Goal: Task Accomplishment & Management: Manage account settings

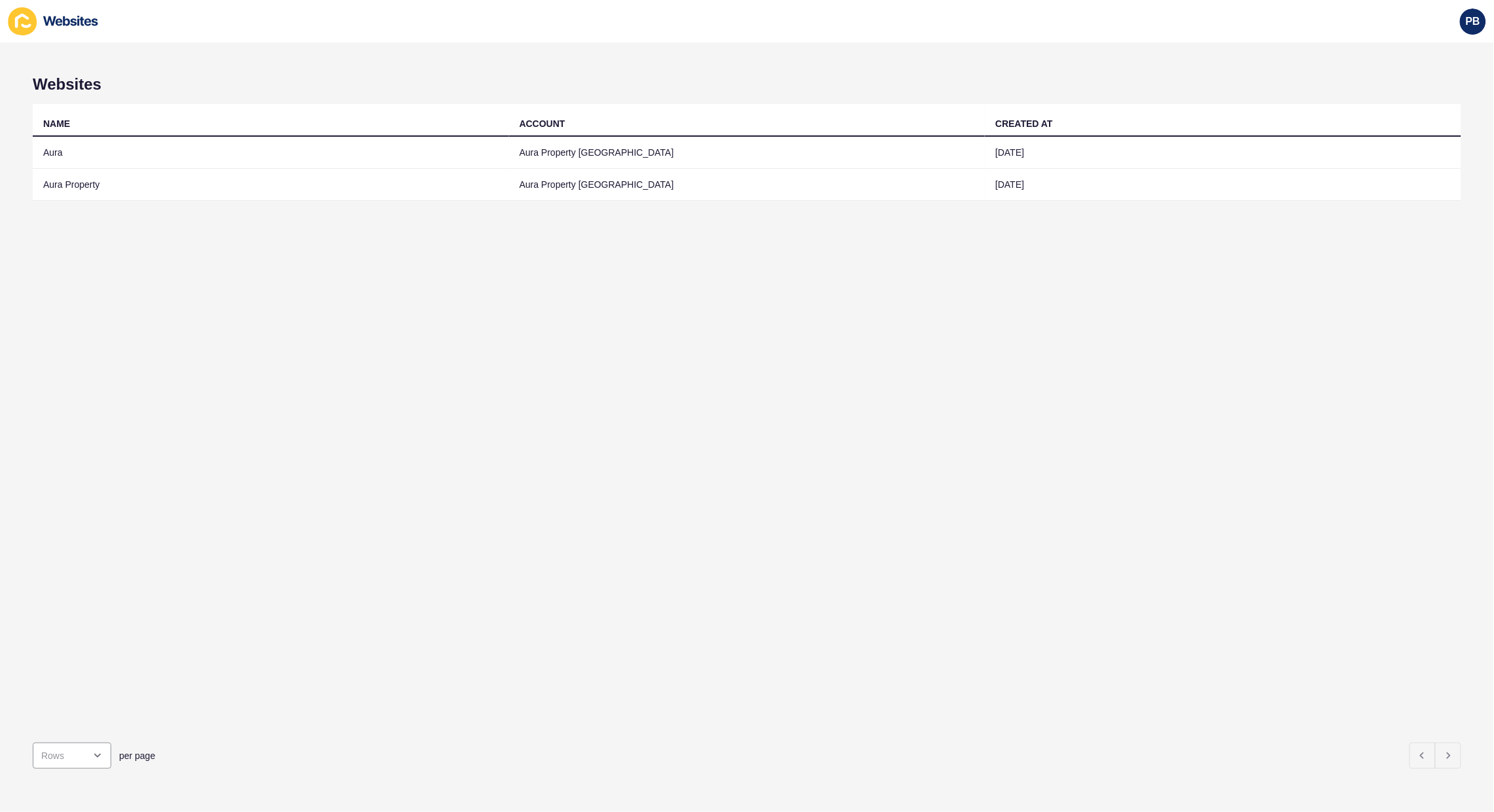
click at [714, 413] on div "NAME ACCOUNT CREATED AT Aura Aura Property [GEOGRAPHIC_DATA] [DATE] Aura Proper…" at bounding box center [747, 418] width 1429 height 628
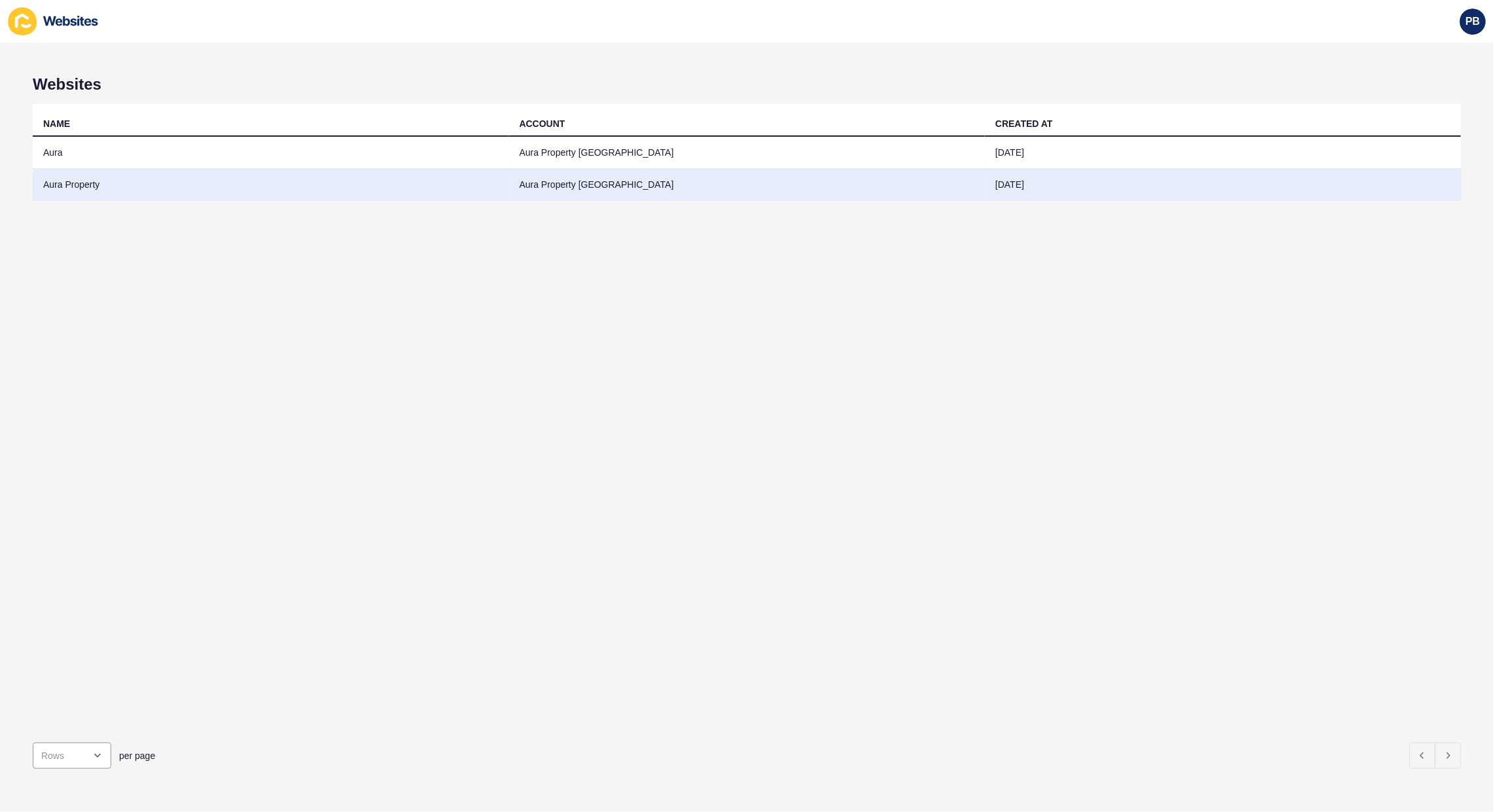
click at [49, 183] on td "Aura Property" at bounding box center [270, 184] width 476 height 32
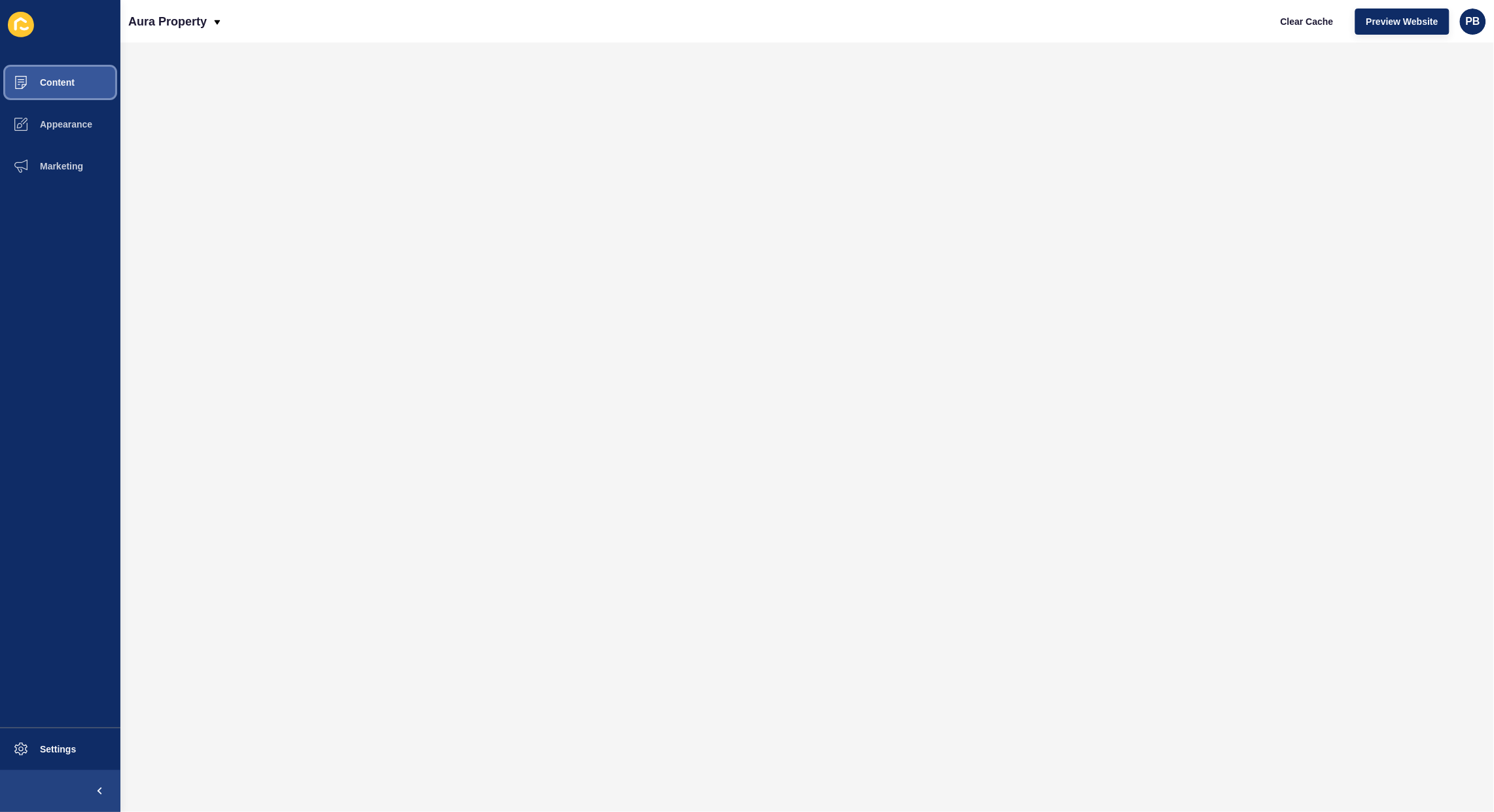
click at [37, 84] on span "Content" at bounding box center [36, 82] width 77 height 11
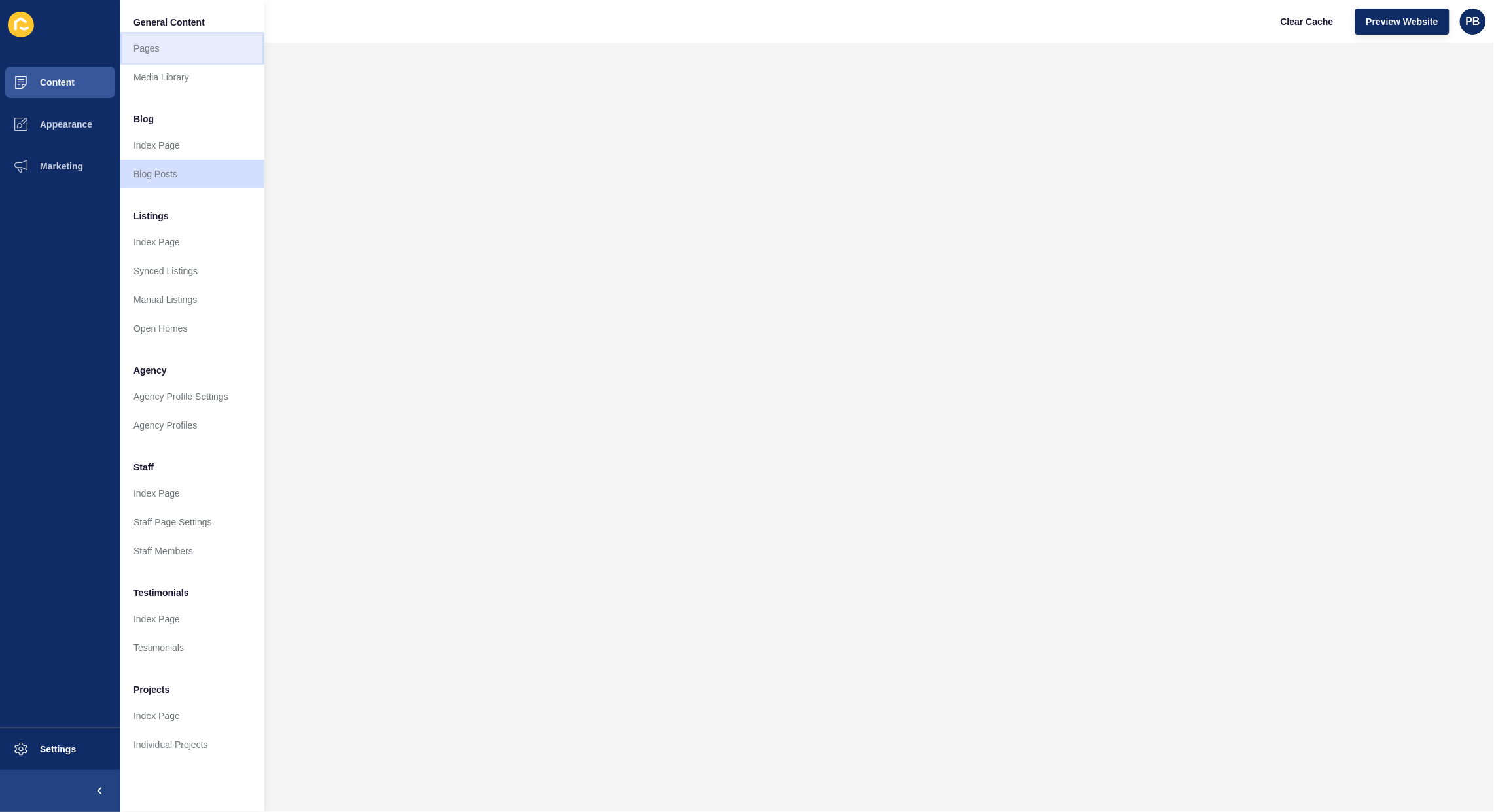
click at [156, 53] on link "Pages" at bounding box center [192, 48] width 144 height 28
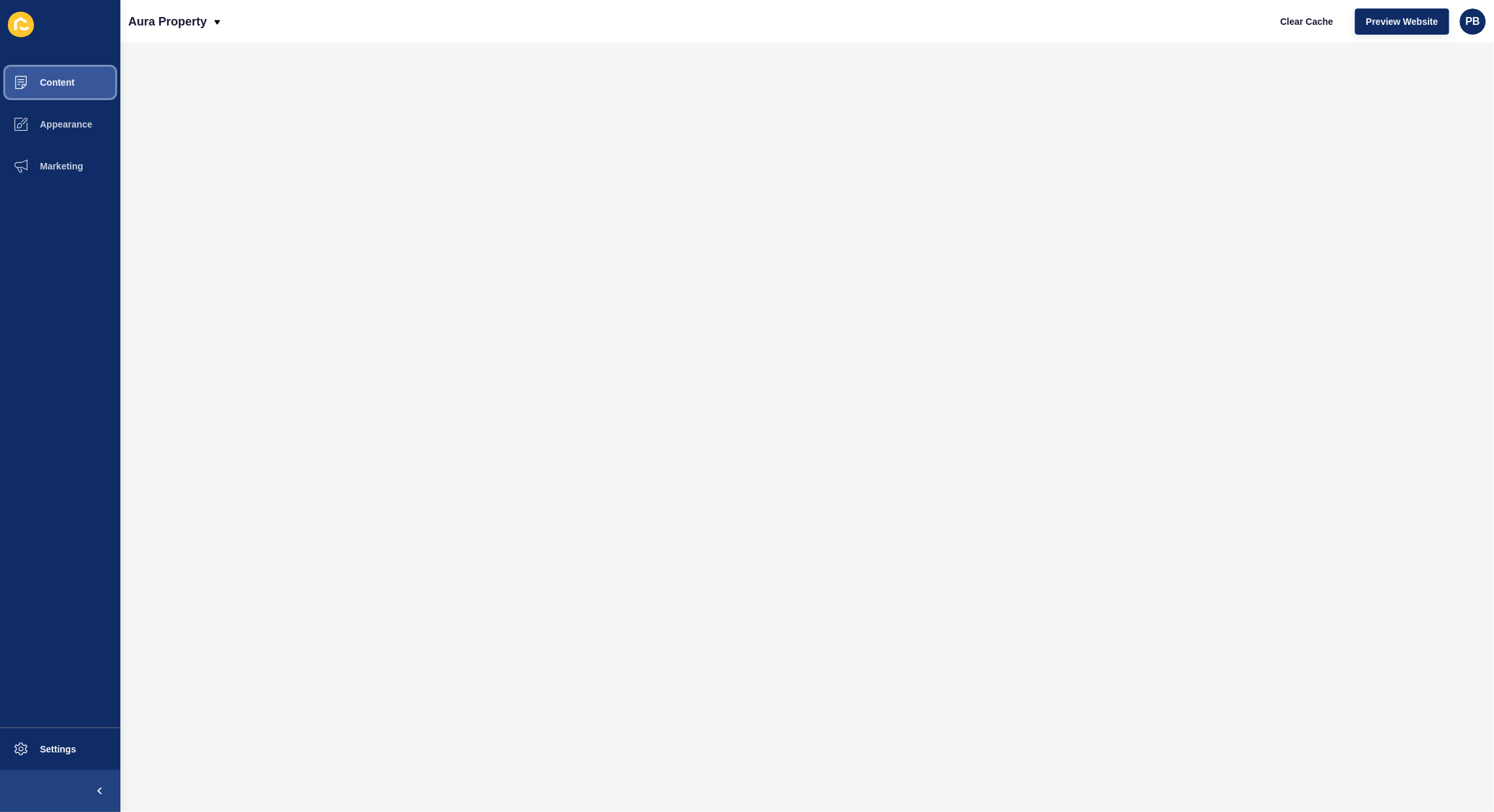
click at [46, 70] on button "Content" at bounding box center [60, 82] width 120 height 42
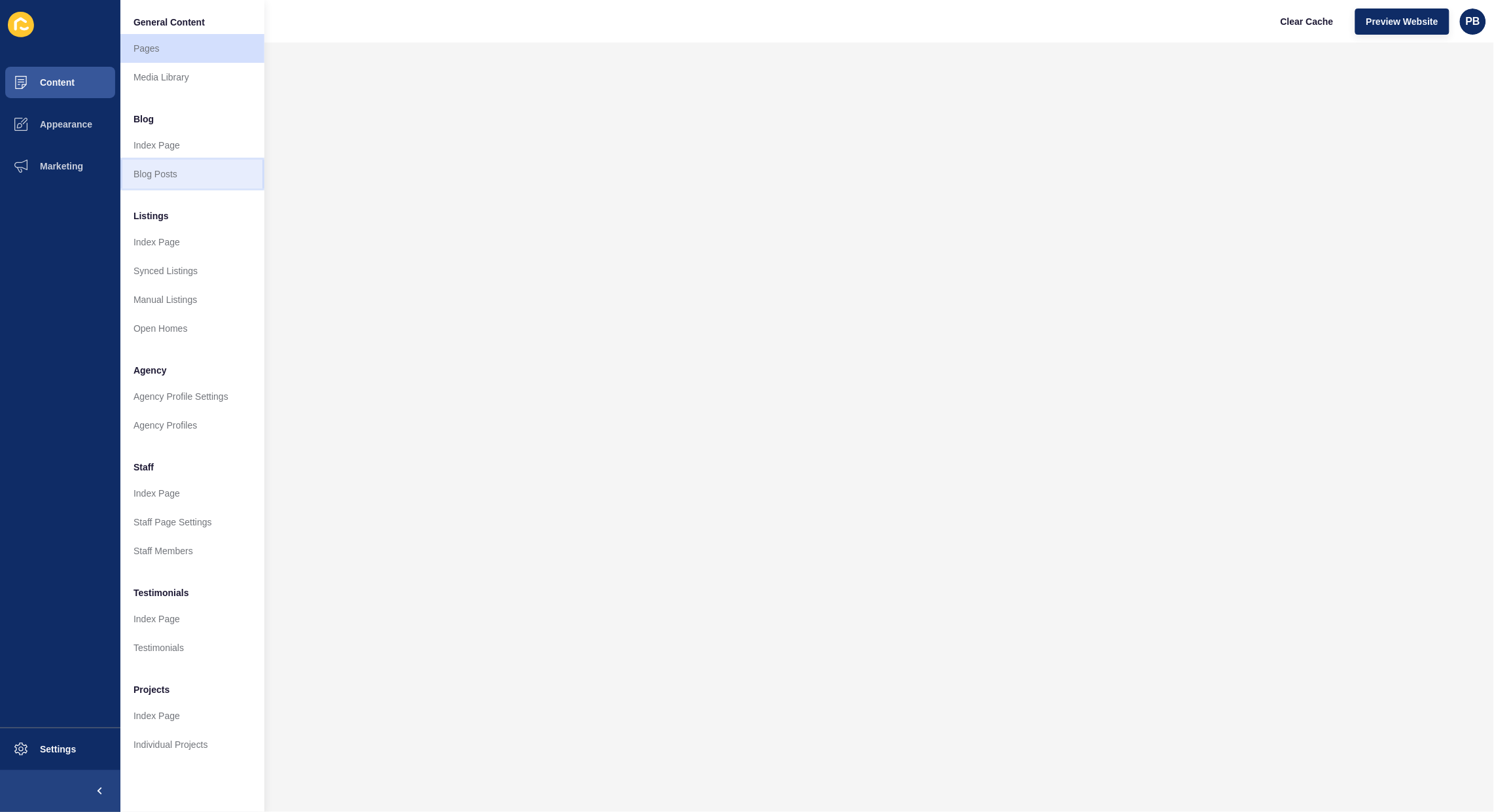
click at [165, 174] on link "Blog Posts" at bounding box center [192, 174] width 144 height 28
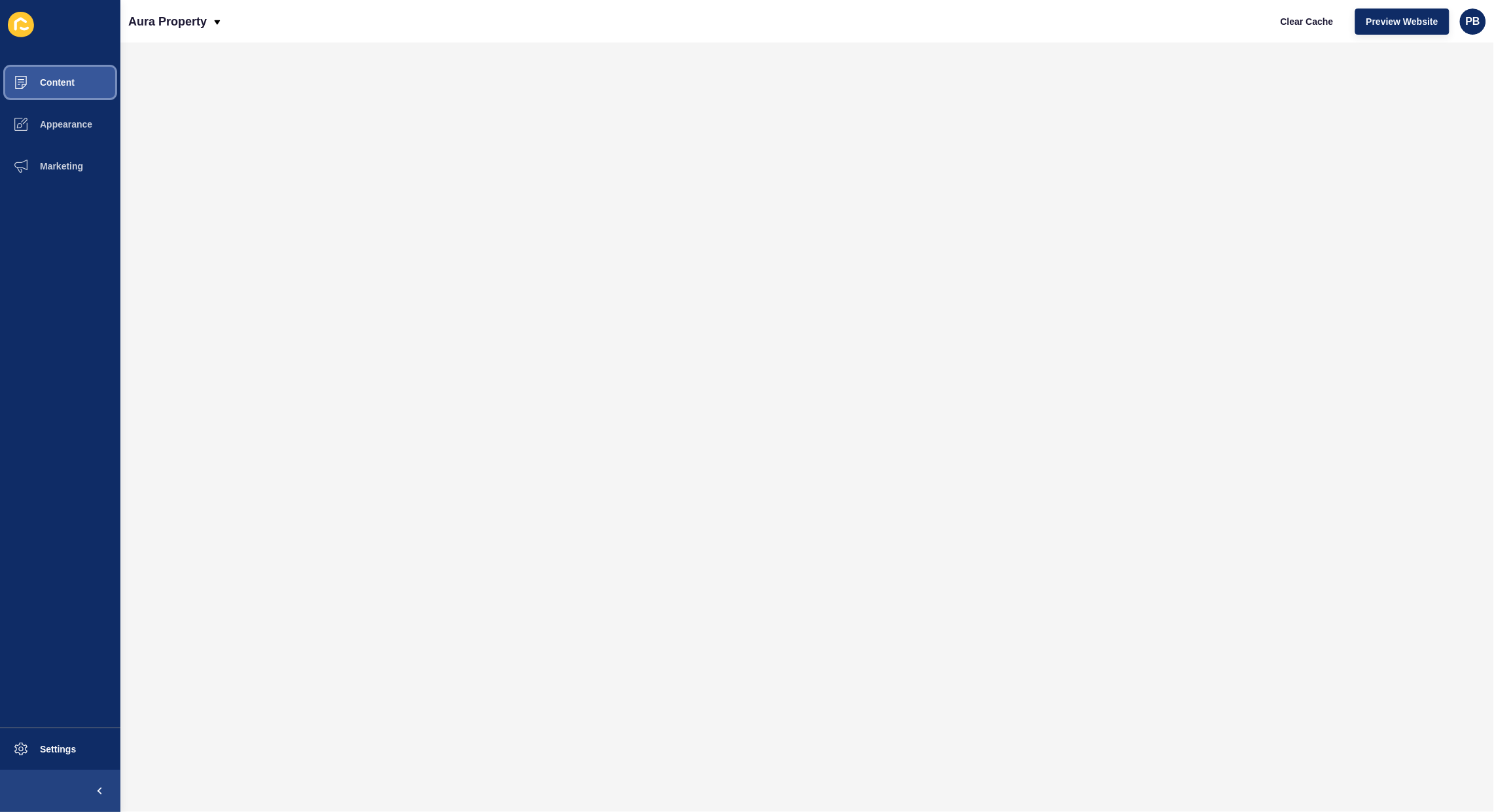
click at [70, 77] on span "Content" at bounding box center [36, 82] width 77 height 11
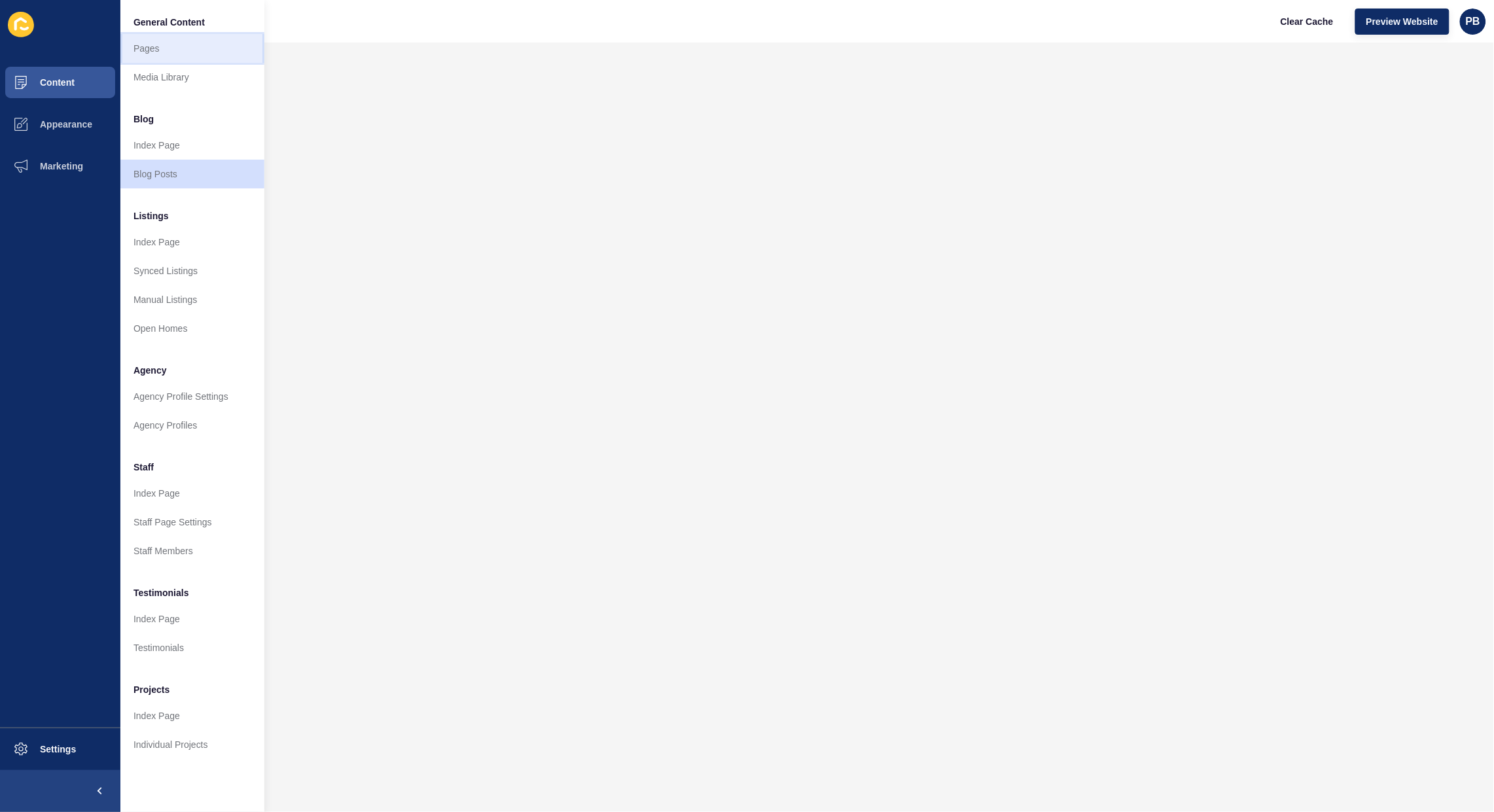
click at [164, 51] on link "Pages" at bounding box center [192, 48] width 144 height 28
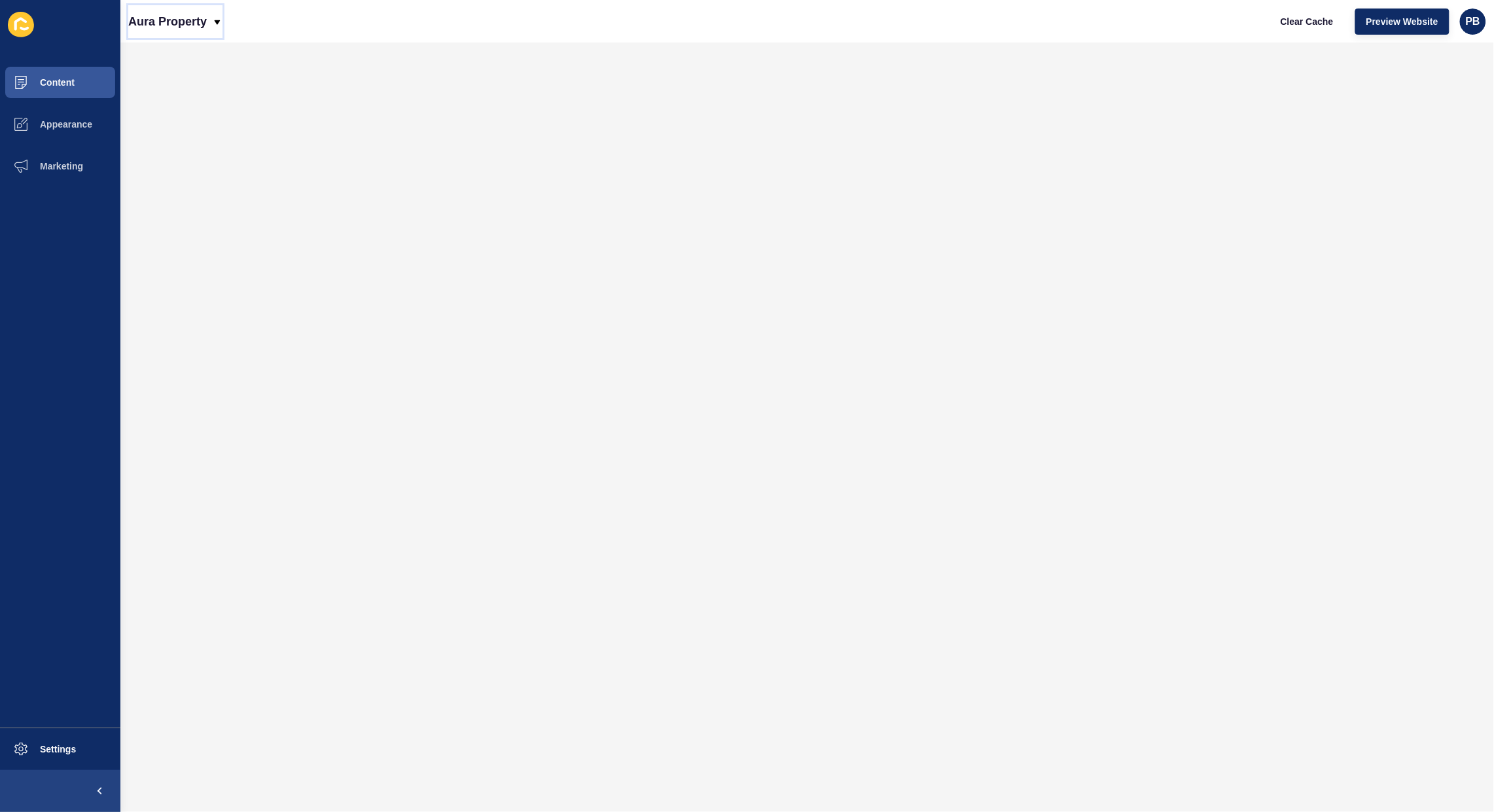
click at [182, 11] on p "Aura Property" at bounding box center [167, 21] width 78 height 33
click at [181, 80] on div "Back to website list" at bounding box center [185, 88] width 93 height 23
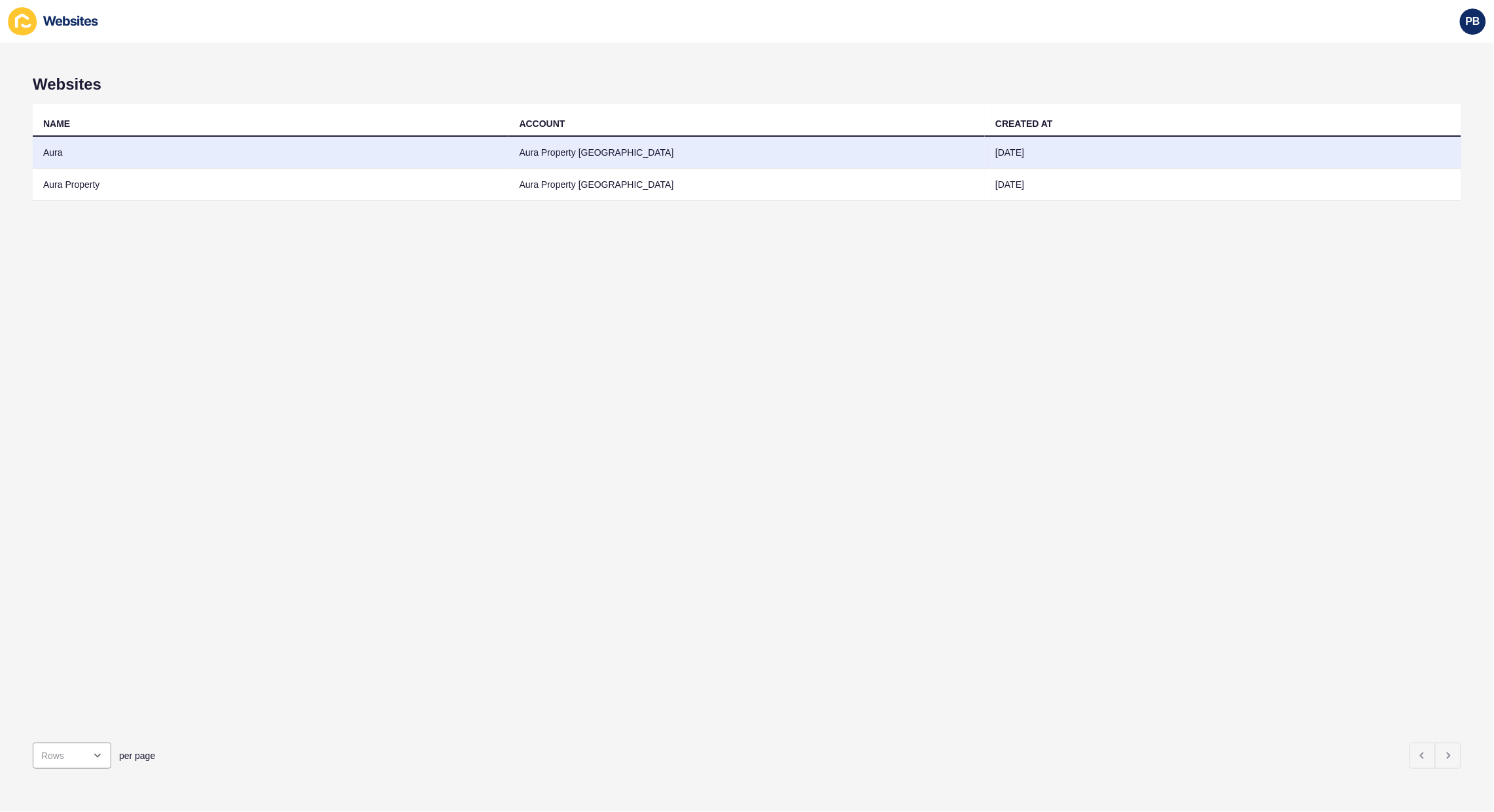
click at [69, 144] on td "Aura" at bounding box center [270, 152] width 476 height 32
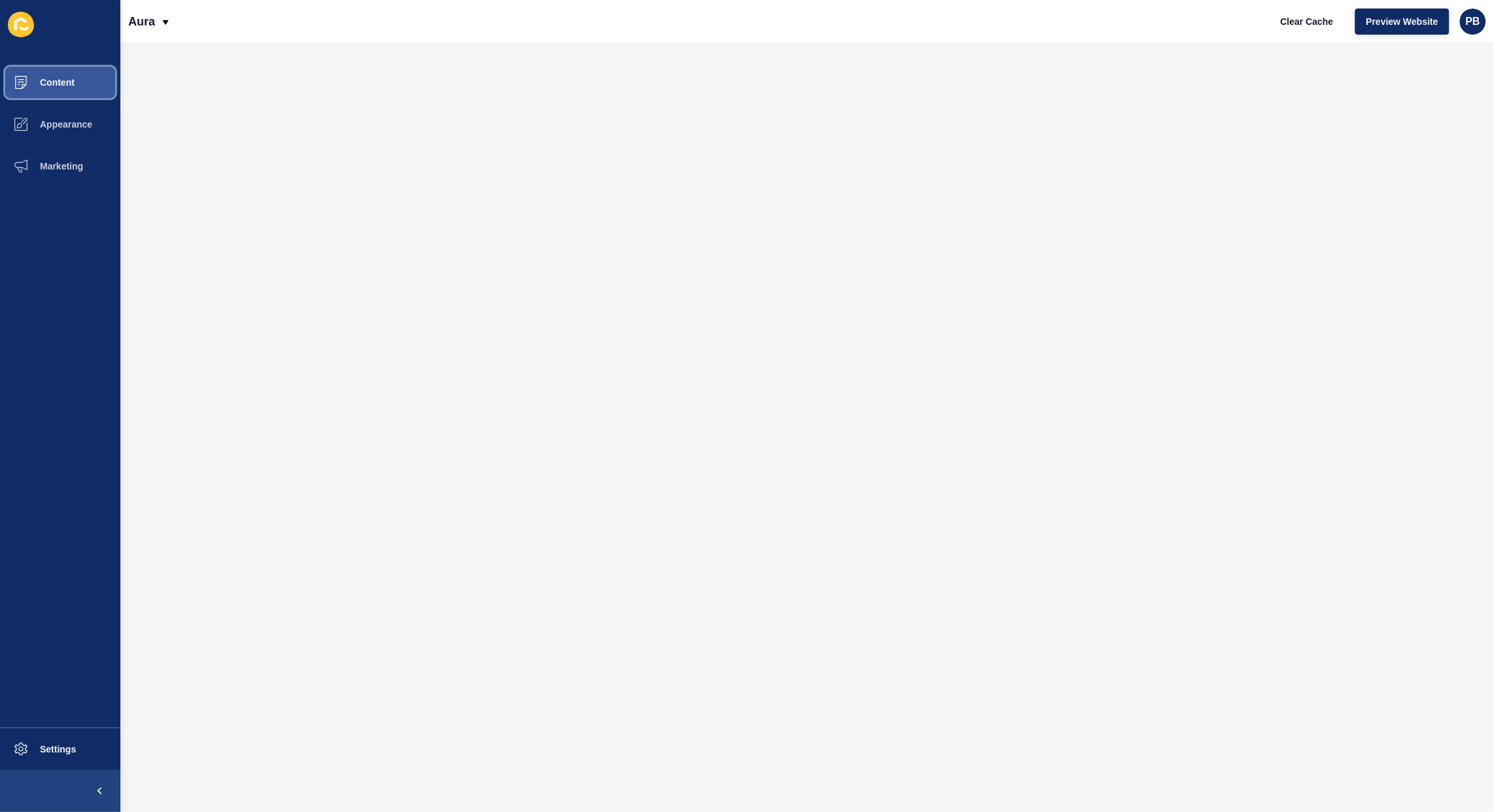
click at [72, 92] on button "Content" at bounding box center [60, 82] width 120 height 42
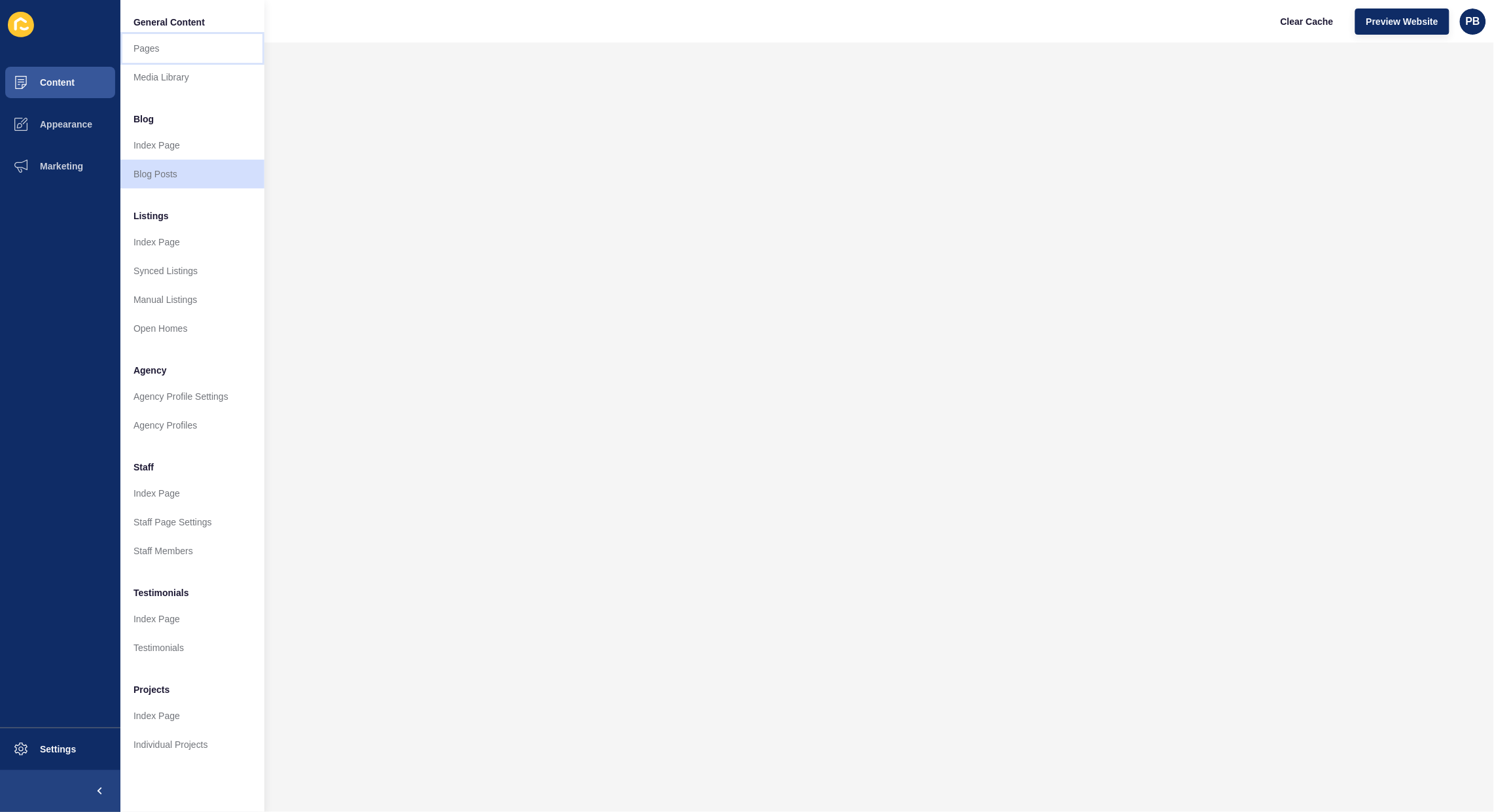
drag, startPoint x: 155, startPoint y: 53, endPoint x: 169, endPoint y: 57, distance: 14.6
click at [157, 53] on link "Pages" at bounding box center [192, 48] width 144 height 28
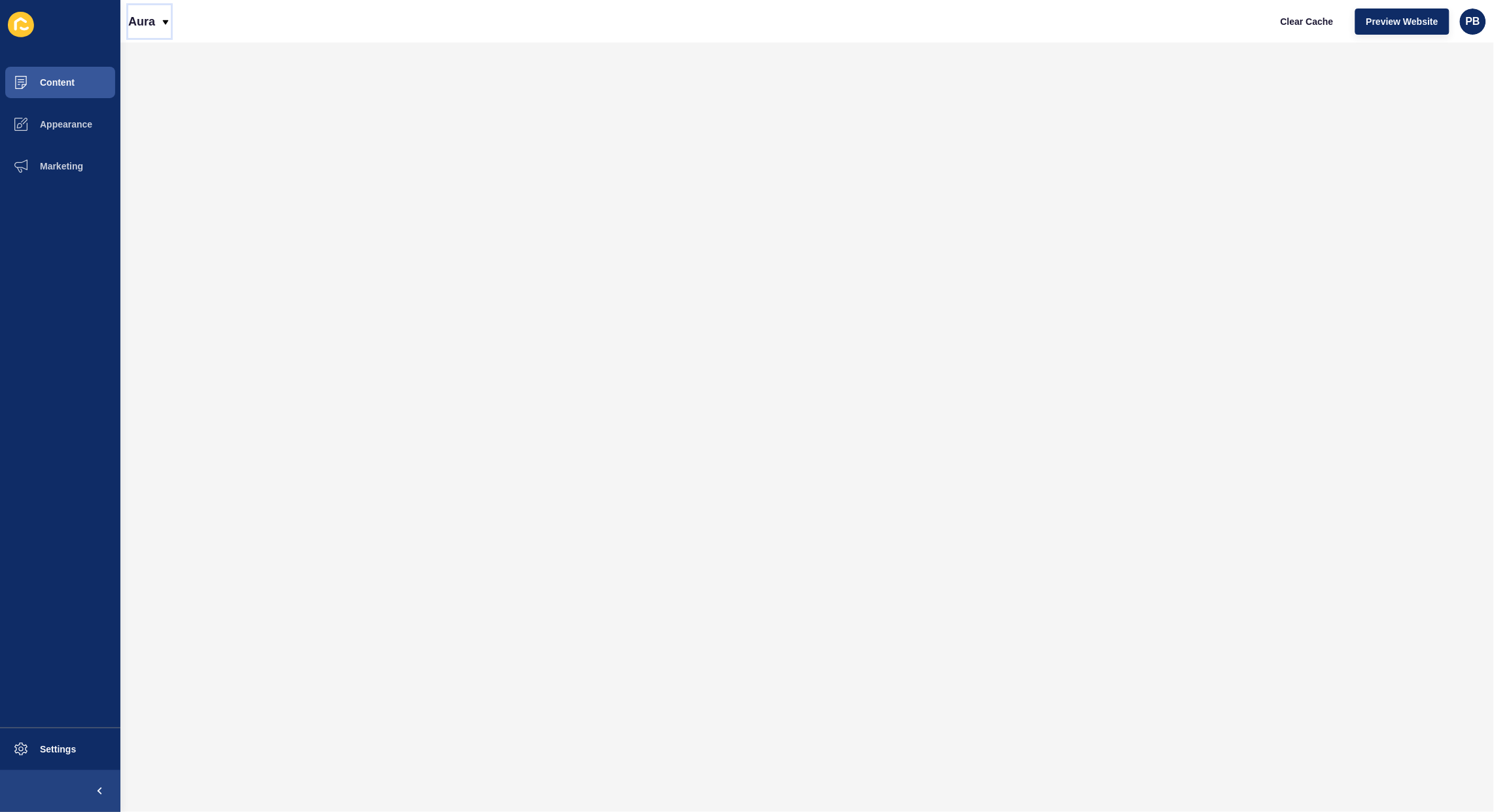
click at [132, 16] on p "Aura" at bounding box center [142, 21] width 27 height 33
click at [185, 53] on link "Aura Property" at bounding box center [185, 54] width 115 height 28
click at [54, 86] on span "Content" at bounding box center [36, 82] width 77 height 11
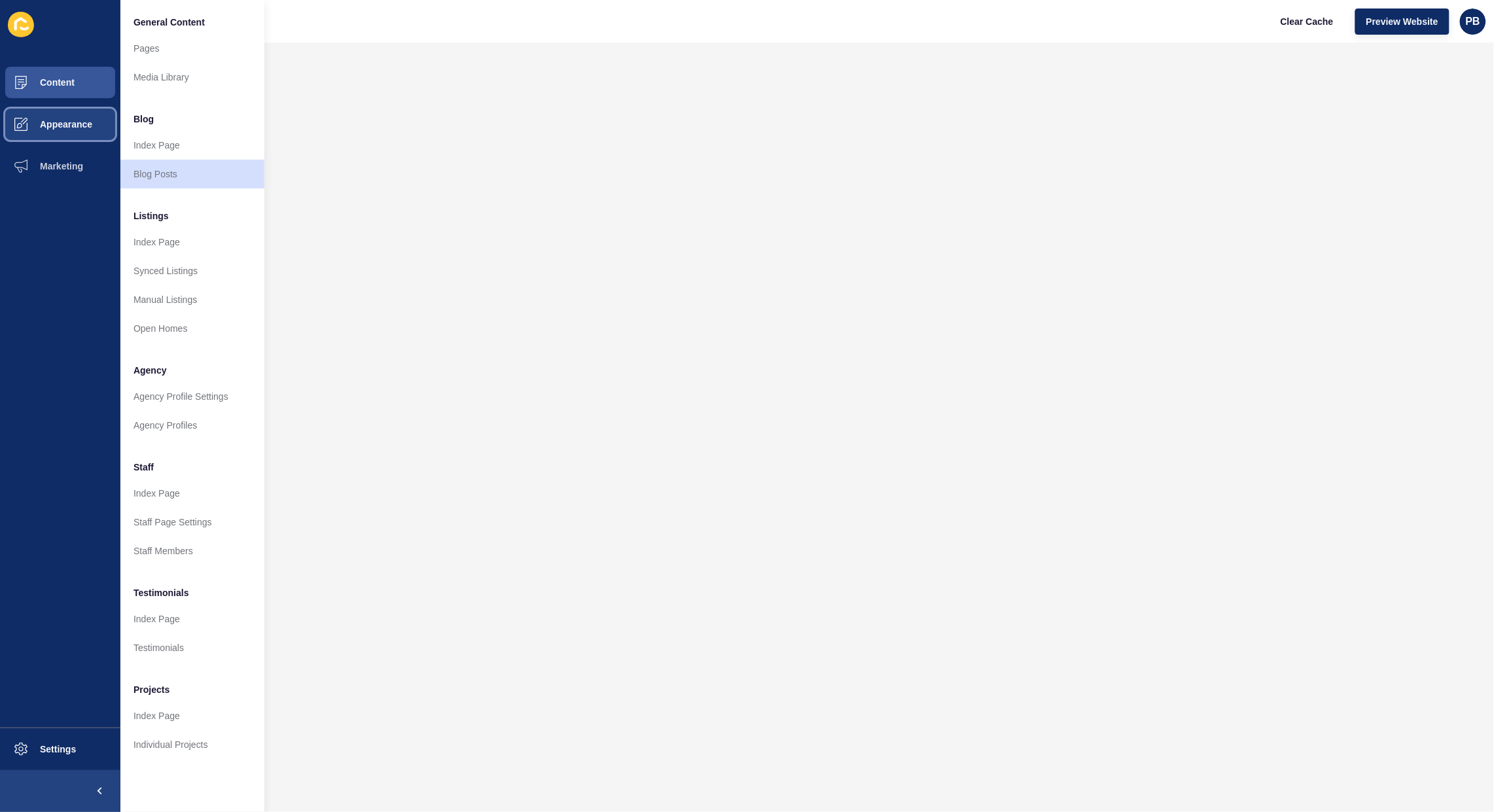
click at [69, 138] on button "Appearance" at bounding box center [60, 124] width 120 height 42
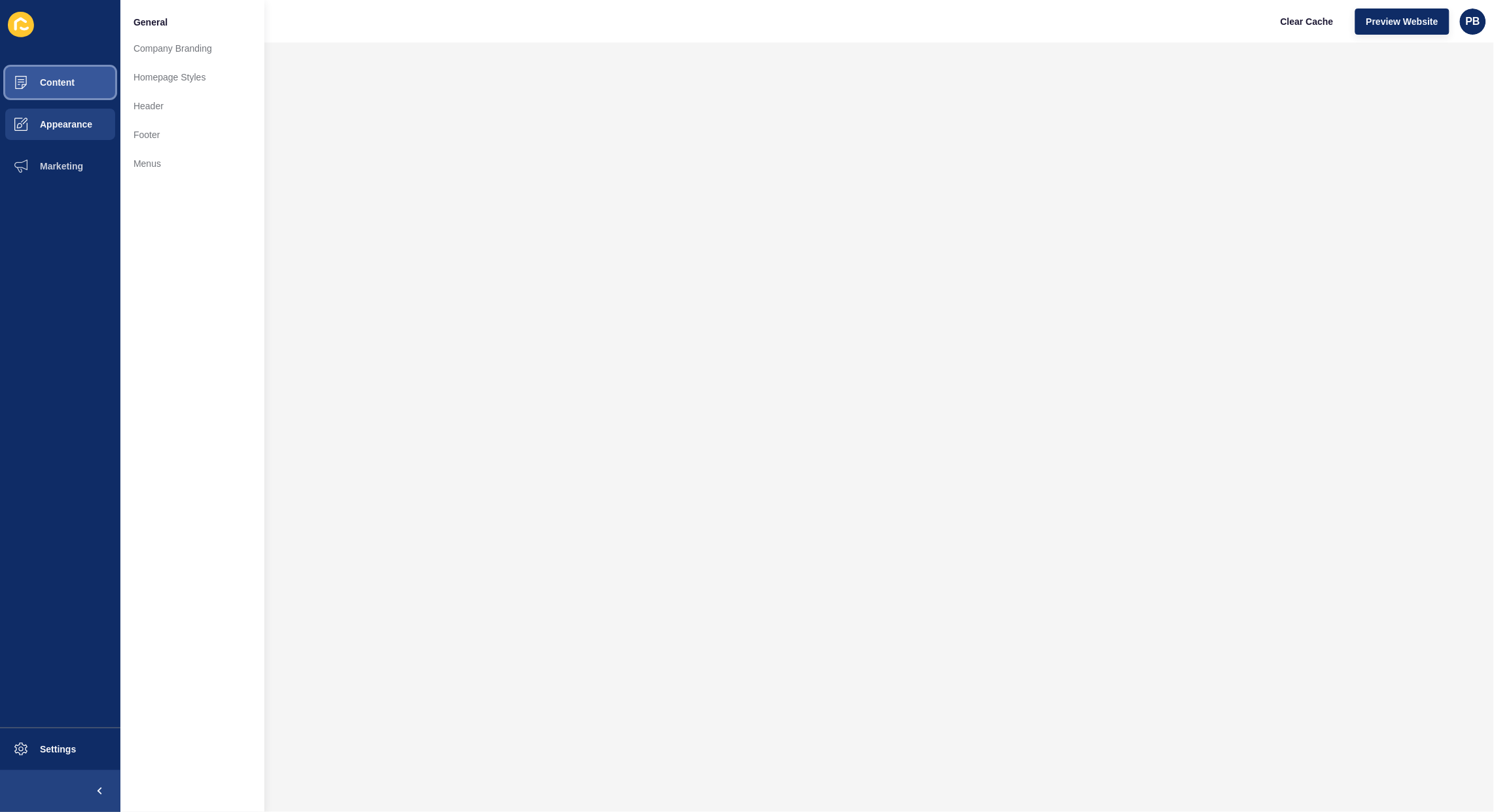
click at [76, 83] on button "Content" at bounding box center [60, 82] width 120 height 42
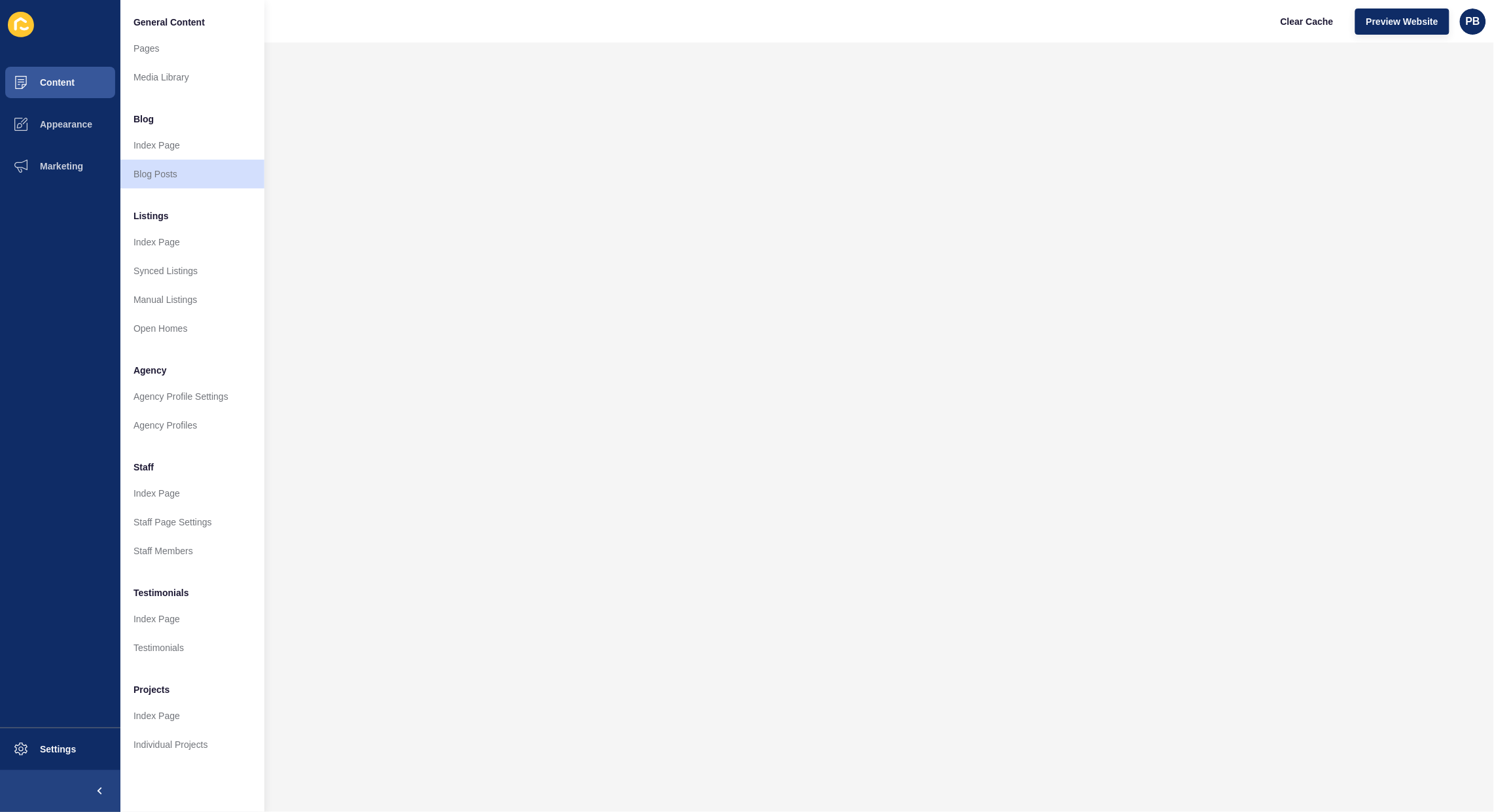
click at [135, 26] on span "General Content" at bounding box center [169, 22] width 71 height 13
click at [141, 45] on link "Pages" at bounding box center [192, 48] width 144 height 28
